Goal: Task Accomplishment & Management: Manage account settings

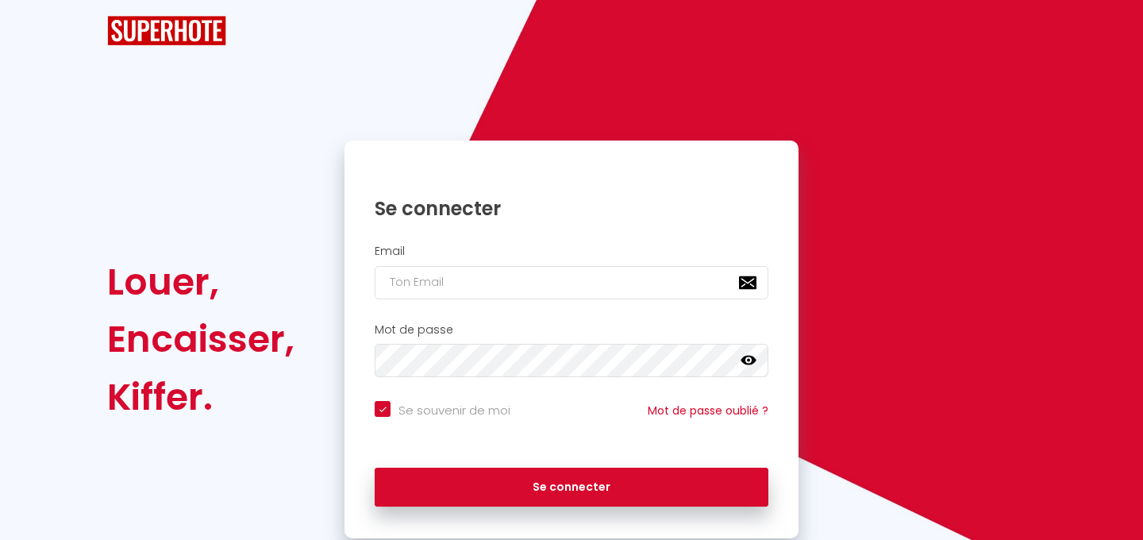
checkbox input "true"
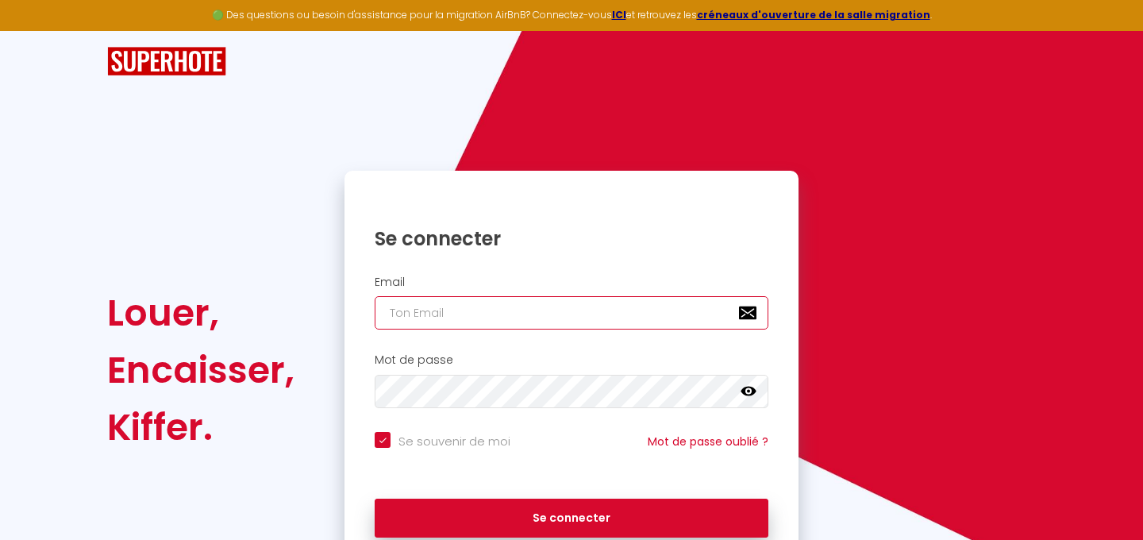
click at [448, 314] on input "email" at bounding box center [572, 312] width 394 height 33
type input "g"
checkbox input "true"
type input "go"
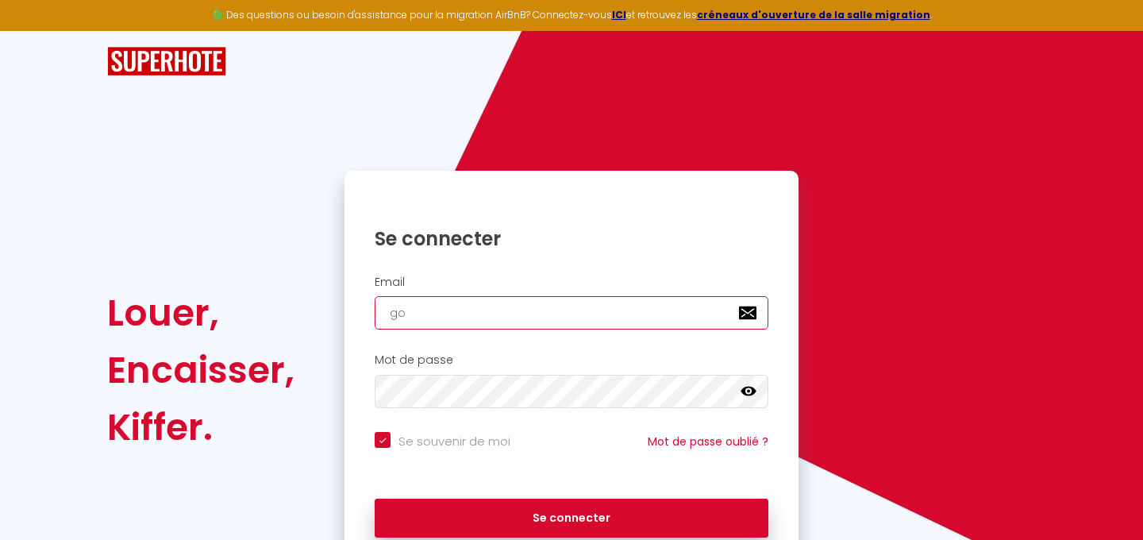
checkbox input "true"
type input "[DEMOGRAPHIC_DATA]"
checkbox input "true"
type input "gode"
checkbox input "true"
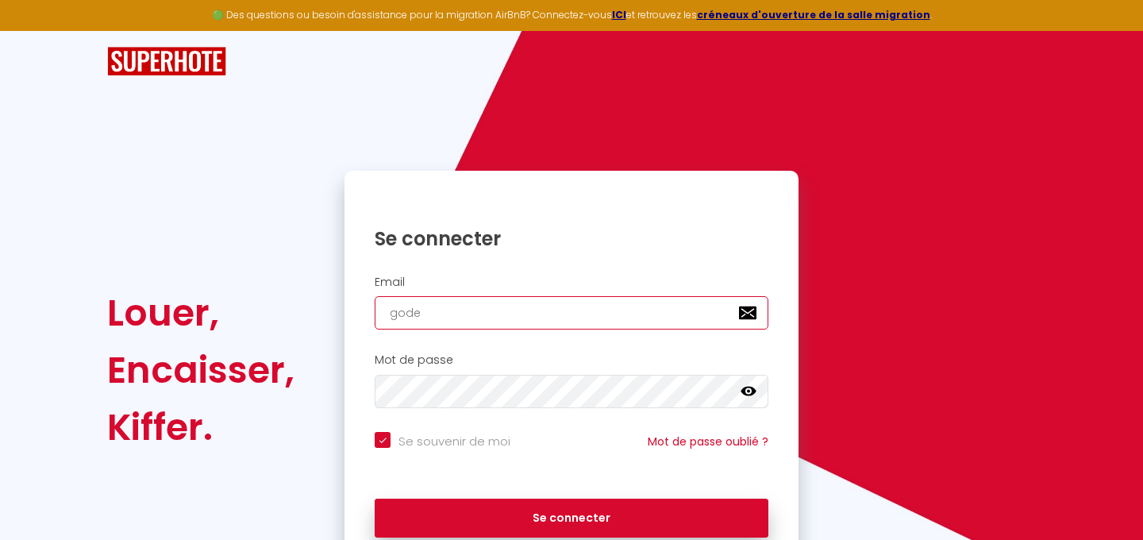
type input "godet"
checkbox input "true"
type input "godet."
checkbox input "true"
type input "godet.a"
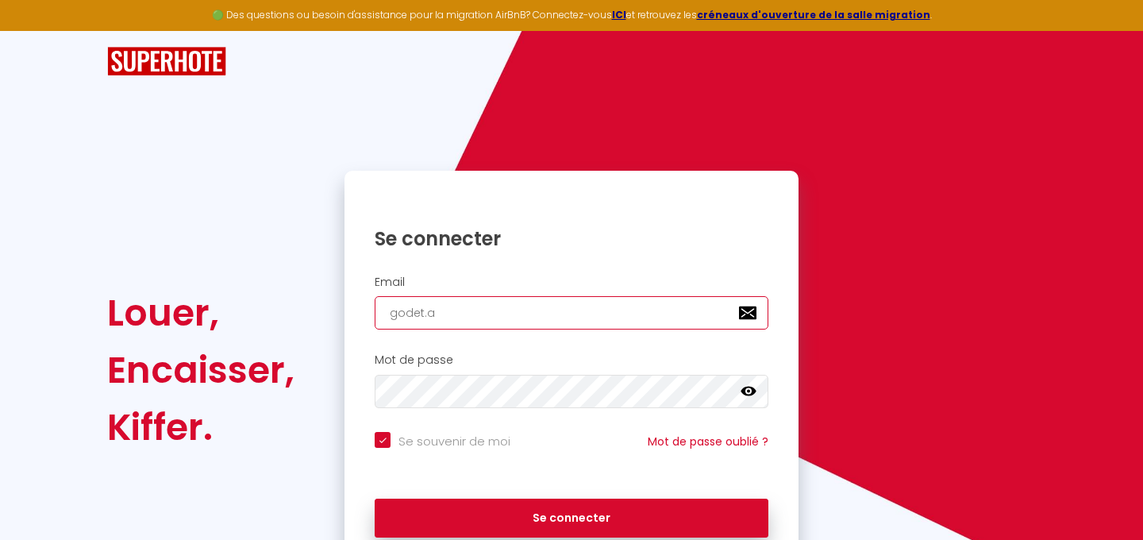
checkbox input "true"
type input "[DOMAIN_NAME]"
checkbox input "true"
type input "godet.ale"
checkbox input "true"
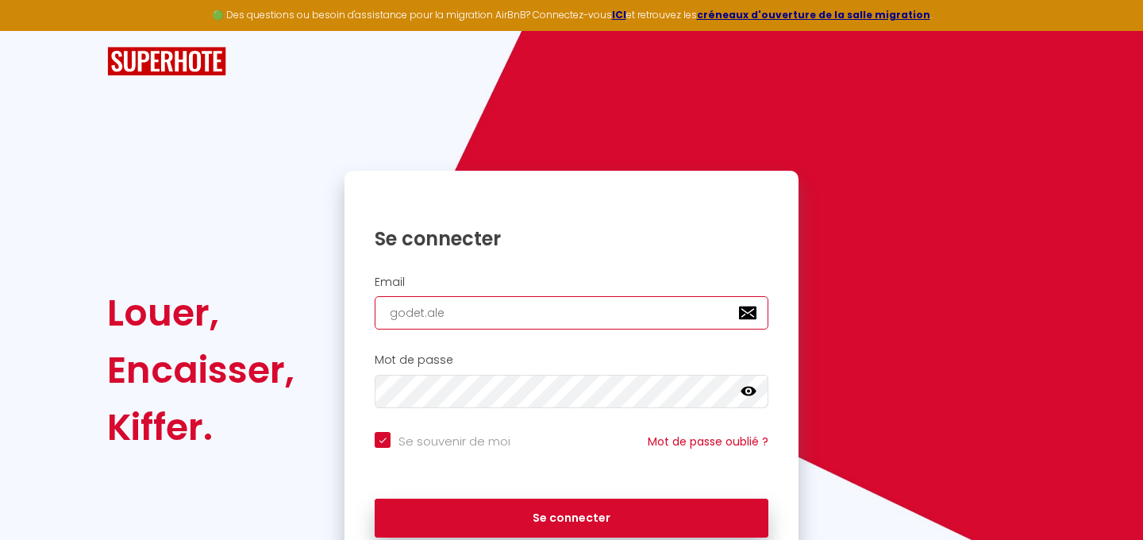
type input "godet.alet"
checkbox input "true"
type input "godet.aleth"
checkbox input "true"
type input "godet.aleth@"
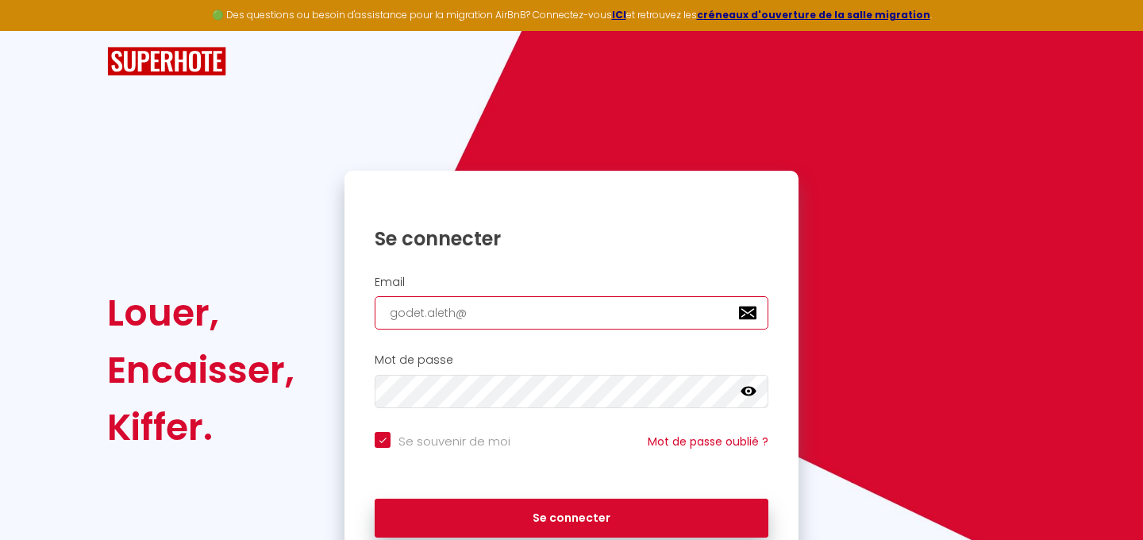
checkbox input "true"
type input "godet.aleth@g"
checkbox input "true"
type input "godet.aleth@gm"
checkbox input "true"
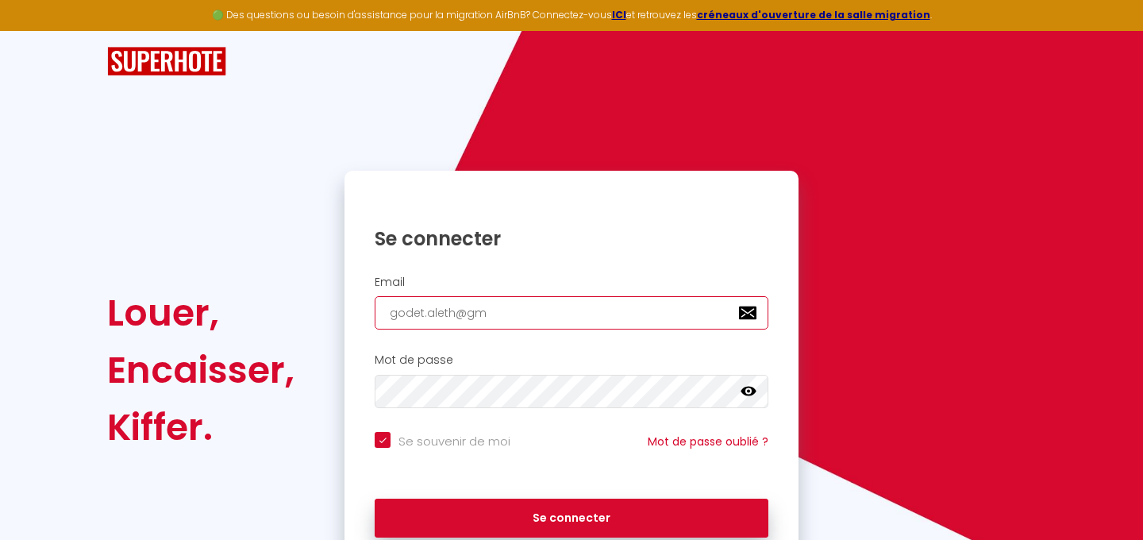
type input "godet.aleth@gma"
checkbox input "true"
type input "godet.aleth@gmai"
checkbox input "true"
type input "[EMAIL_ADDRESS]"
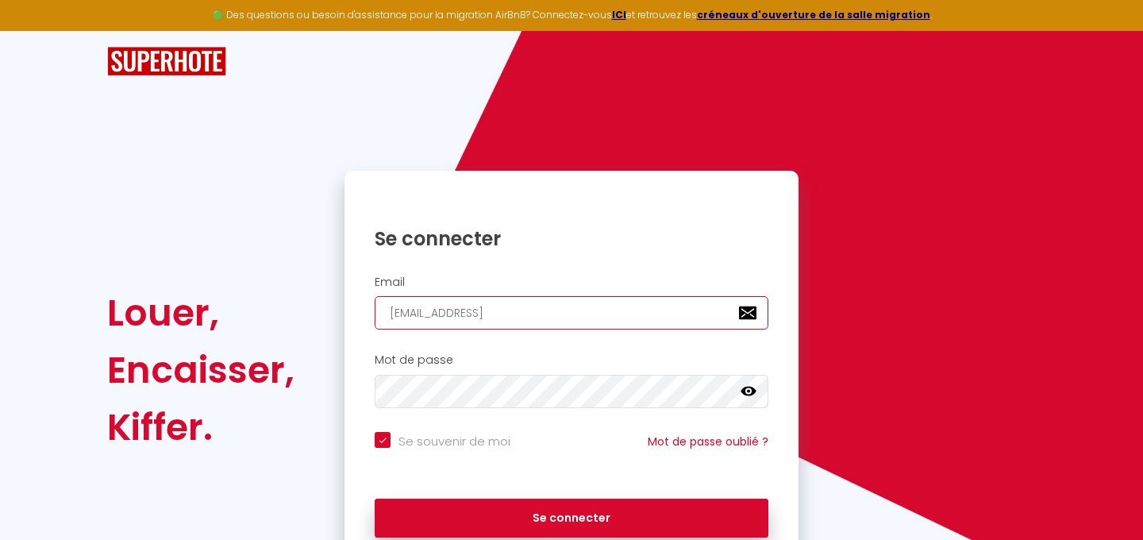
checkbox input "true"
type input "[EMAIL_ADDRESS]."
checkbox input "true"
type input "godet.aleth@gmail.c"
checkbox input "true"
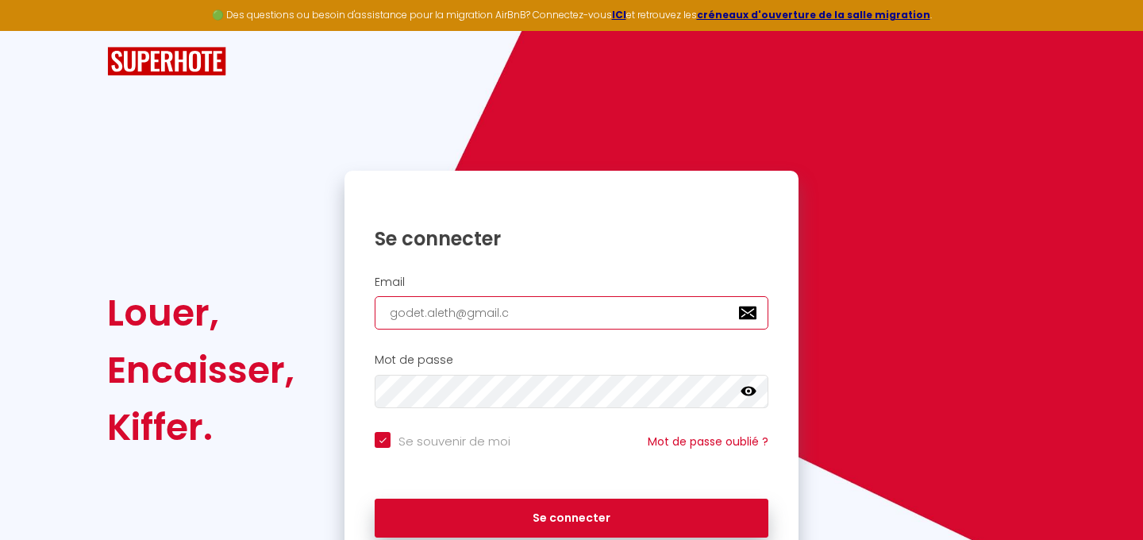
type input "[EMAIL_ADDRESS][DOMAIN_NAME]"
checkbox input "true"
type input "[EMAIL_ADDRESS][DOMAIN_NAME]"
checkbox input "true"
type input "[EMAIL_ADDRESS][DOMAIN_NAME]"
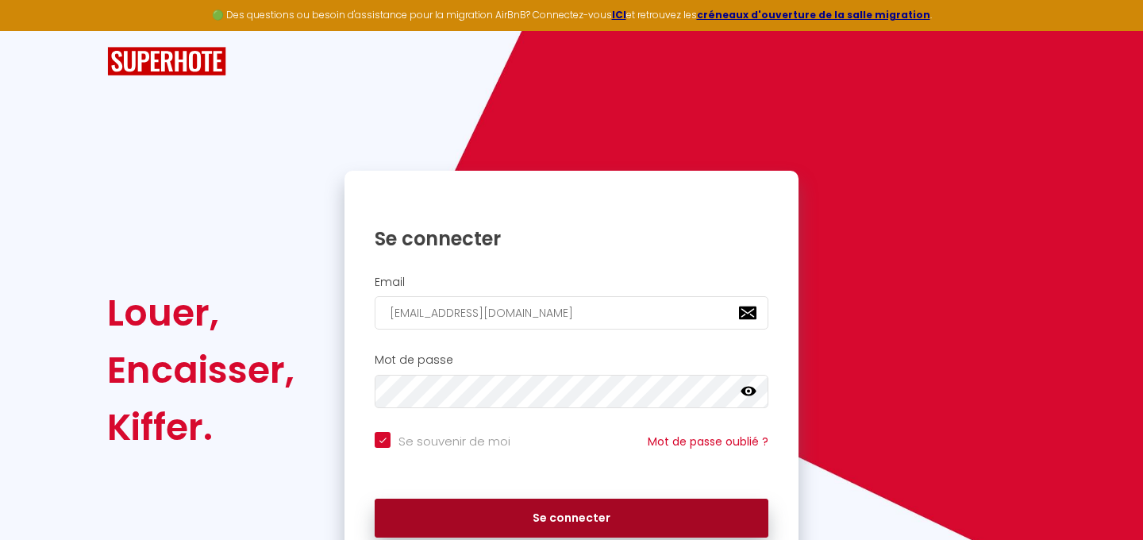
click at [571, 520] on button "Se connecter" at bounding box center [572, 518] width 394 height 40
checkbox input "true"
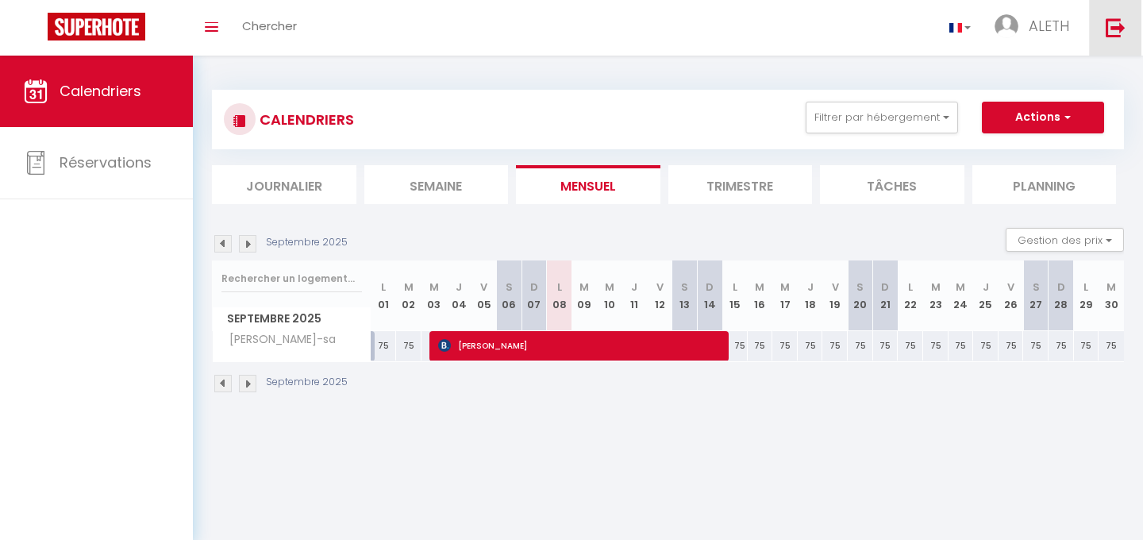
click at [1108, 28] on img at bounding box center [1116, 27] width 20 height 20
